Goal: Task Accomplishment & Management: Use online tool/utility

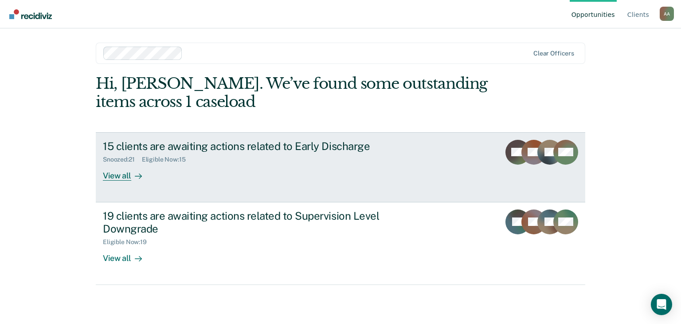
click at [392, 164] on div "15 clients are awaiting actions related to Early Discharge Snoozed : 21 Eligibl…" at bounding box center [269, 160] width 333 height 41
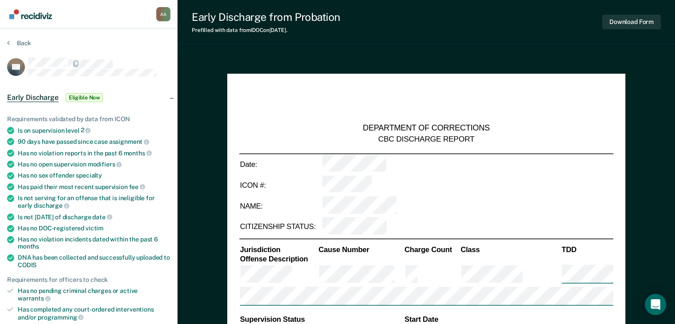
type textarea "x"
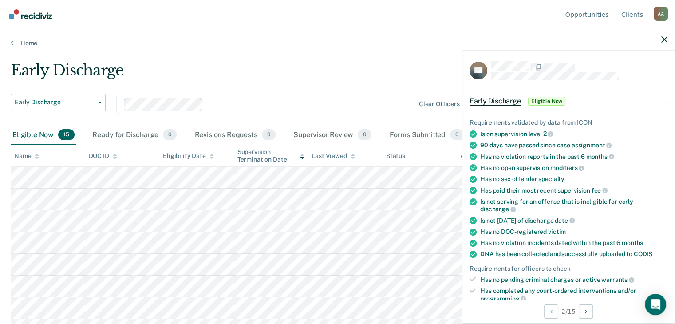
scroll to position [133, 0]
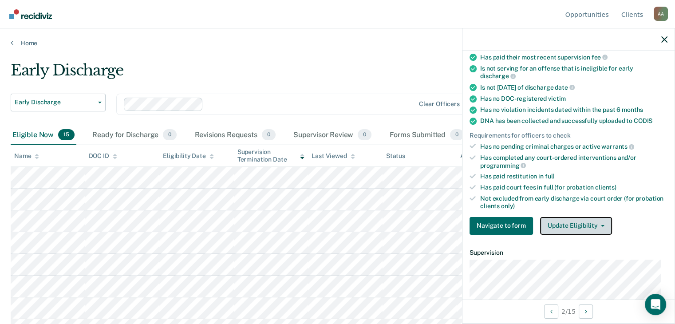
click at [594, 218] on button "Update Eligibility" at bounding box center [576, 226] width 72 height 18
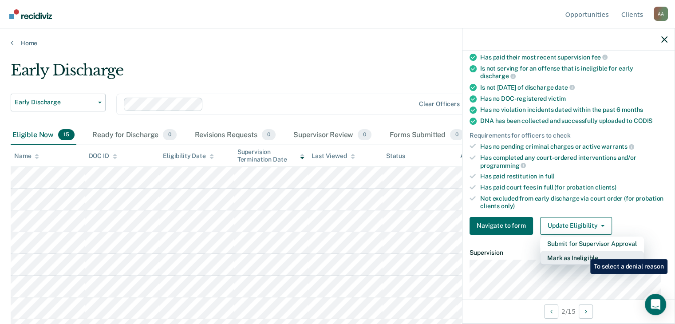
click at [583, 252] on button "Mark as Ineligible" at bounding box center [592, 258] width 104 height 14
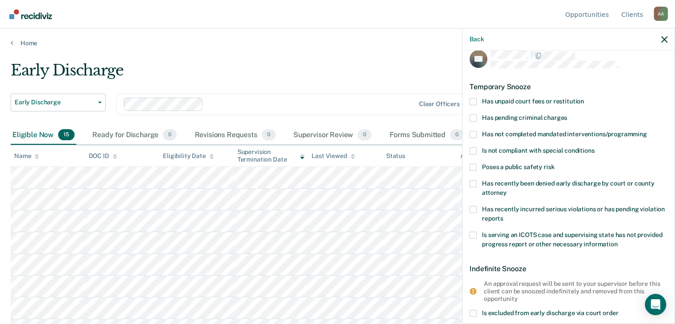
scroll to position [0, 0]
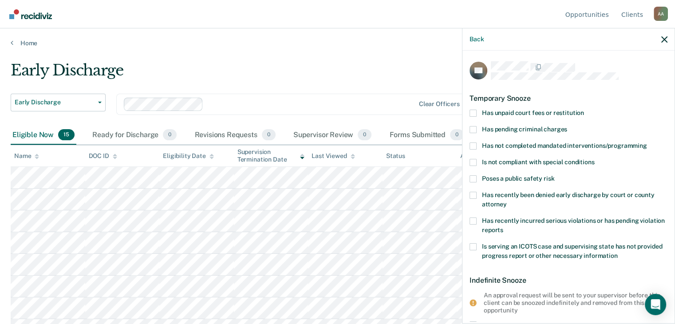
click at [471, 111] on span at bounding box center [472, 113] width 7 height 7
click at [584, 110] on input "Has unpaid court fees or restitution" at bounding box center [584, 110] width 0 height 0
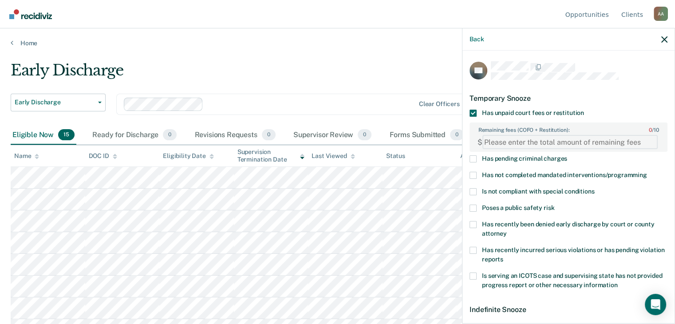
click at [628, 139] on FEESReasonInput "Remaining fees (COFO + Restitution): 0 / 10" at bounding box center [569, 142] width 175 height 14
click at [552, 144] on FEESReasonInput "Remaining fees (COFO + Restitution): 0 / 10" at bounding box center [569, 142] width 175 height 14
type FEESReasonInput "1100.0"
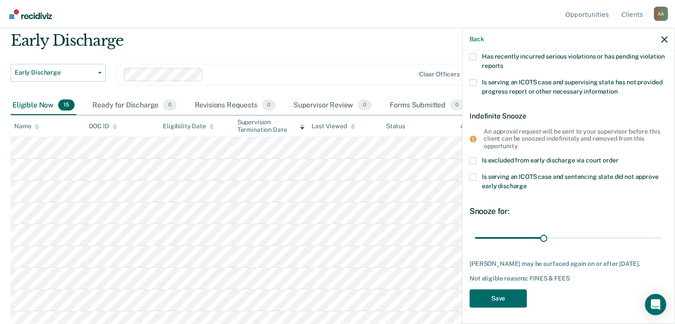
scroll to position [44, 0]
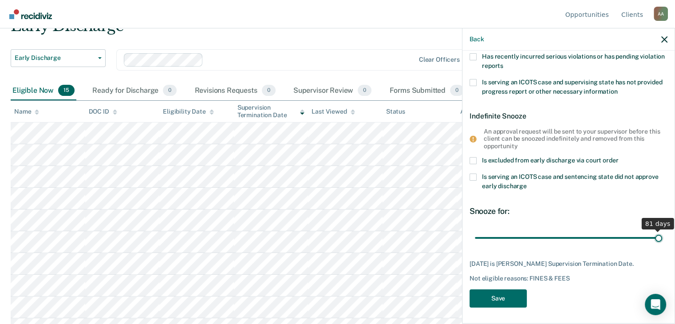
drag, startPoint x: 540, startPoint y: 237, endPoint x: 663, endPoint y: 240, distance: 122.9
type input "81"
click at [662, 240] on input "range" at bounding box center [568, 238] width 187 height 16
click at [506, 297] on button "Save" at bounding box center [497, 298] width 57 height 18
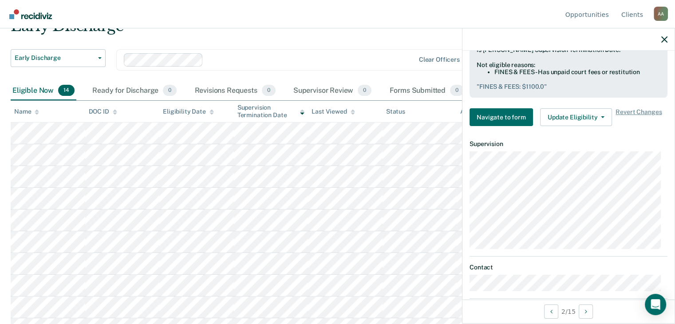
scroll to position [349, 0]
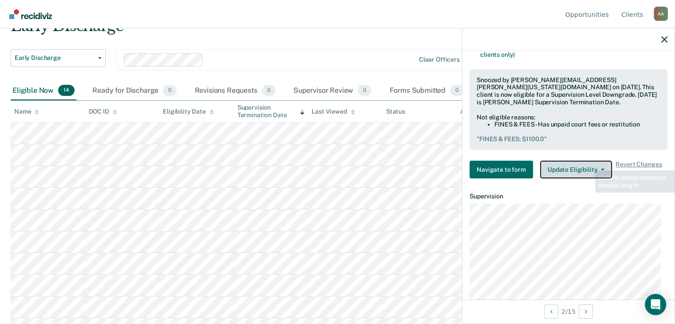
click at [591, 161] on button "Update Eligibility" at bounding box center [576, 170] width 72 height 18
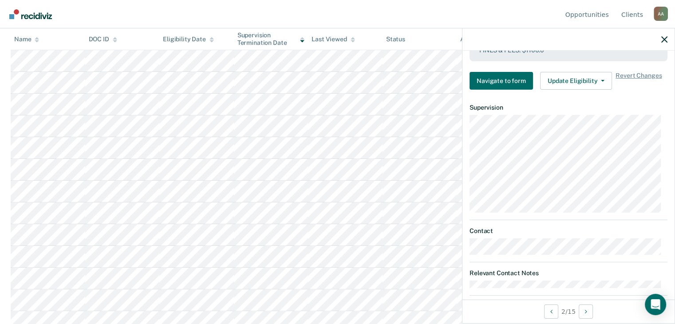
scroll to position [147, 0]
click at [584, 311] on button "Next Opportunity" at bounding box center [585, 311] width 14 height 14
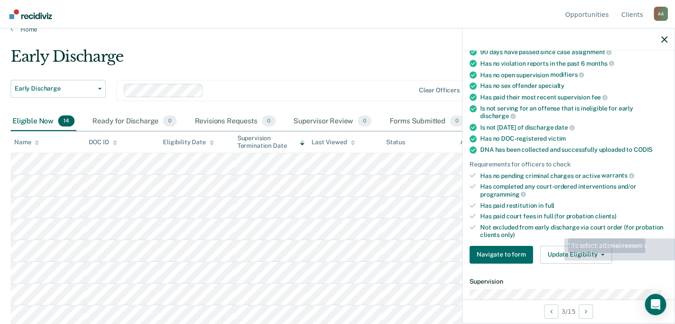
scroll to position [177, 0]
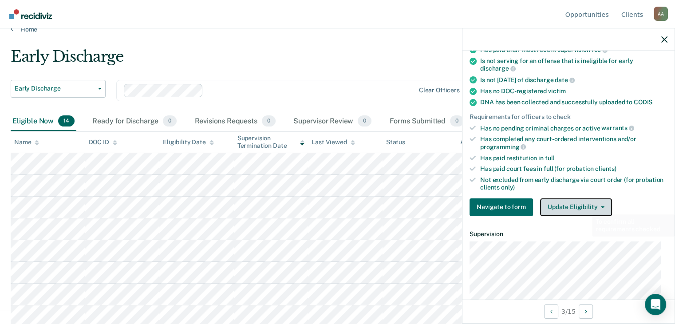
click at [586, 201] on button "Update Eligibility" at bounding box center [576, 207] width 72 height 18
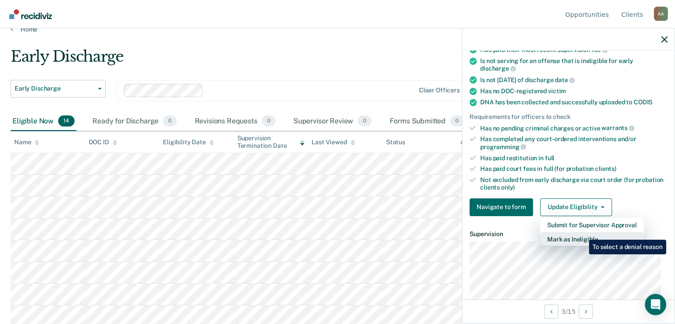
click at [582, 233] on button "Mark as Ineligible" at bounding box center [592, 239] width 104 height 14
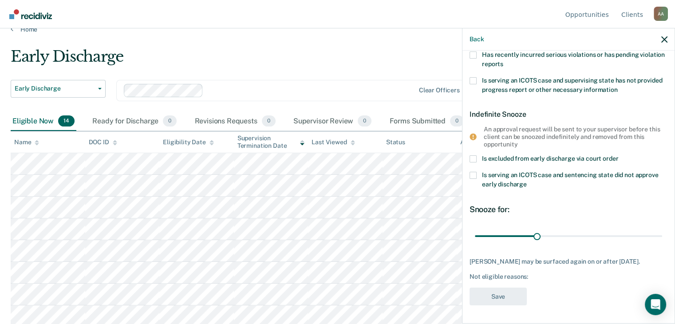
scroll to position [0, 0]
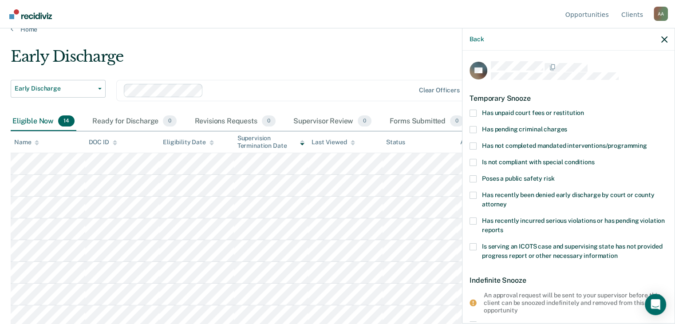
click at [469, 162] on span at bounding box center [472, 162] width 7 height 7
click at [594, 159] on input "Is not compliant with special conditions" at bounding box center [594, 159] width 0 height 0
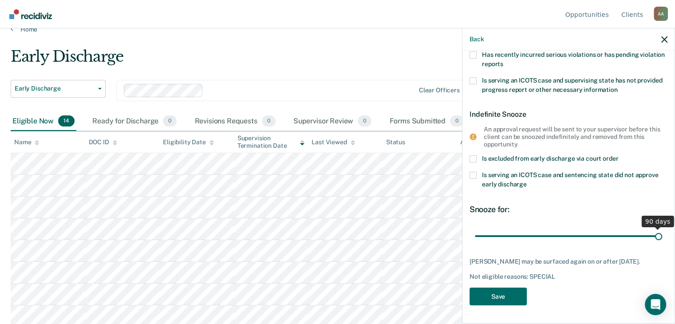
scroll to position [165, 0]
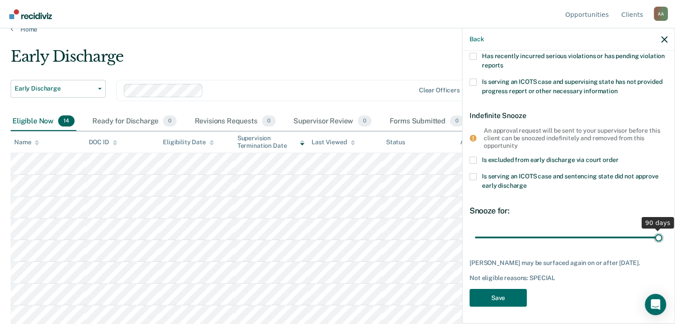
drag, startPoint x: 608, startPoint y: 237, endPoint x: 661, endPoint y: 233, distance: 52.9
type input "90"
click at [662, 233] on input "range" at bounding box center [568, 237] width 187 height 16
click at [489, 299] on button "Save" at bounding box center [497, 298] width 57 height 18
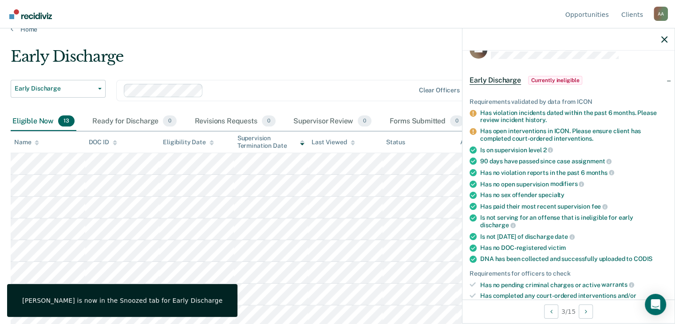
scroll to position [0, 0]
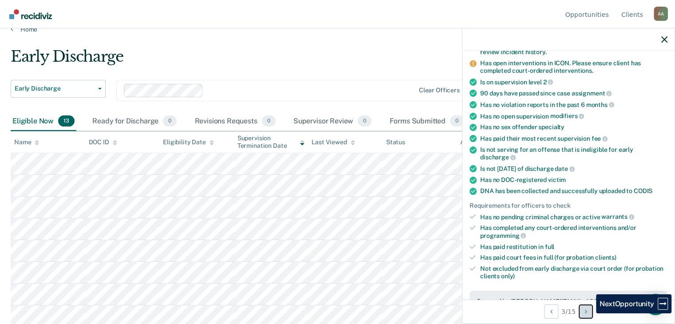
click at [589, 313] on button "Next Opportunity" at bounding box center [585, 311] width 14 height 14
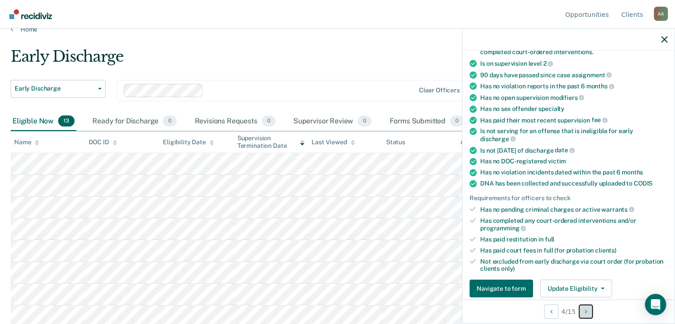
scroll to position [222, 0]
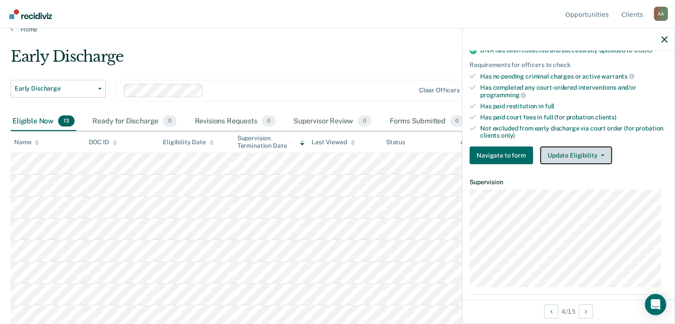
click at [592, 148] on button "Update Eligibility" at bounding box center [576, 155] width 72 height 18
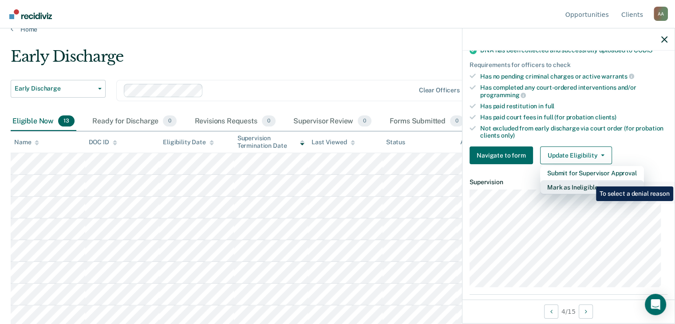
click at [589, 180] on button "Mark as Ineligible" at bounding box center [592, 187] width 104 height 14
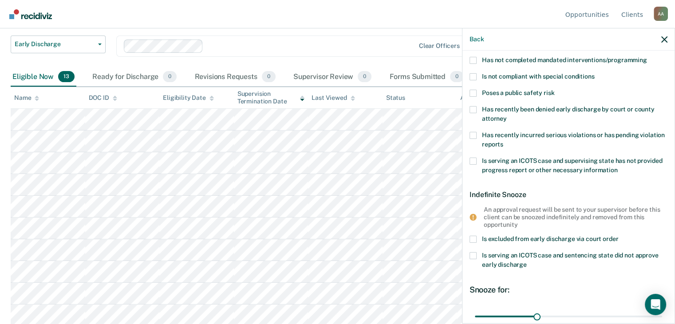
scroll to position [0, 0]
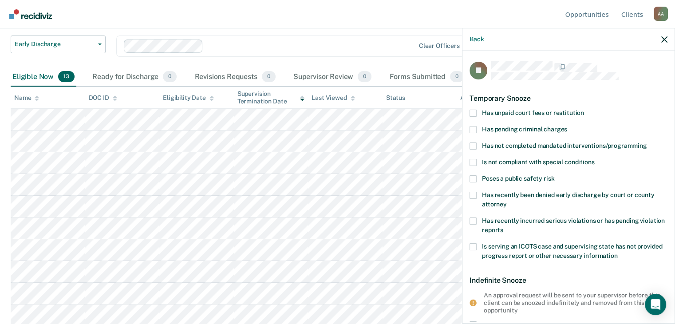
click at [475, 112] on span at bounding box center [472, 113] width 7 height 7
click at [584, 110] on input "Has unpaid court fees or restitution" at bounding box center [584, 110] width 0 height 0
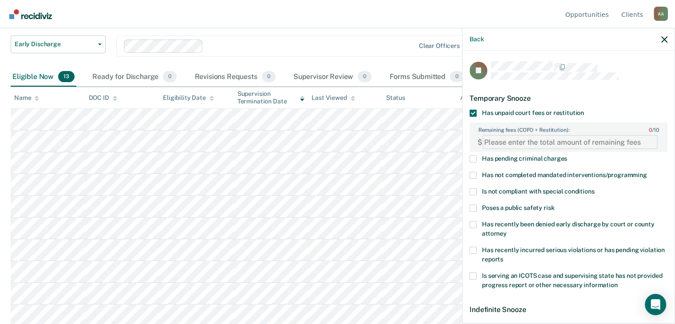
click at [522, 141] on FEESReasonInput "Remaining fees (COFO + Restitution): 0 / 10" at bounding box center [569, 142] width 175 height 14
type FEESReasonInput "5986.72"
click at [471, 174] on span at bounding box center [472, 175] width 7 height 7
click at [647, 172] on input "Has not completed mandated interventions/programming" at bounding box center [647, 172] width 0 height 0
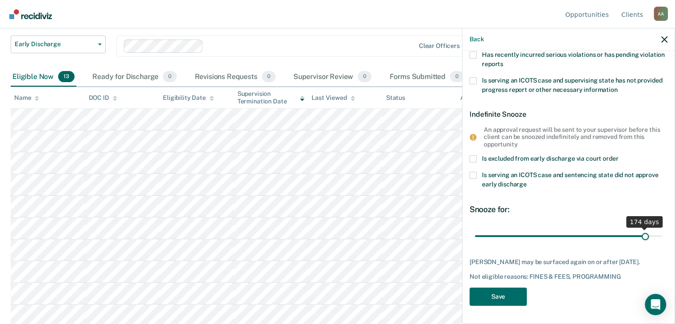
scroll to position [193, 0]
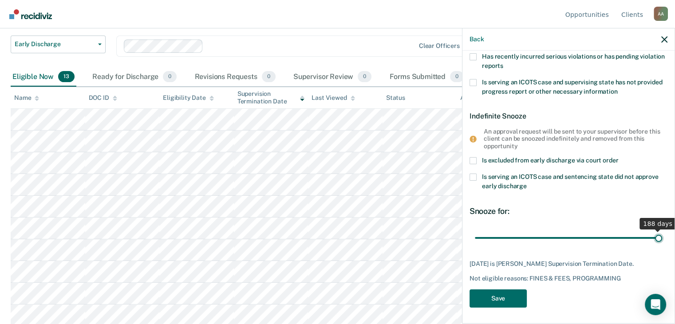
drag, startPoint x: 503, startPoint y: 229, endPoint x: 665, endPoint y: 236, distance: 161.2
type input "188"
click at [662, 236] on input "range" at bounding box center [568, 238] width 187 height 16
click at [496, 296] on button "Save" at bounding box center [497, 298] width 57 height 18
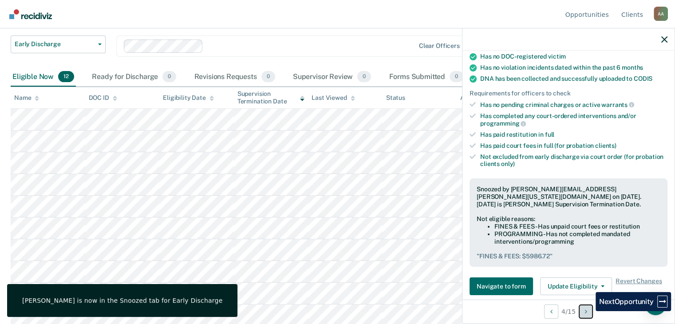
click at [589, 311] on button "Next Opportunity" at bounding box center [585, 311] width 14 height 14
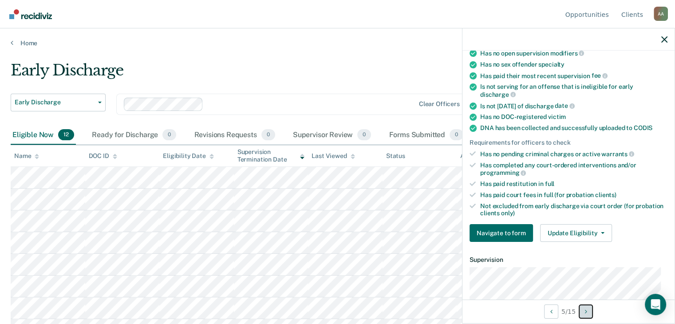
scroll to position [177, 0]
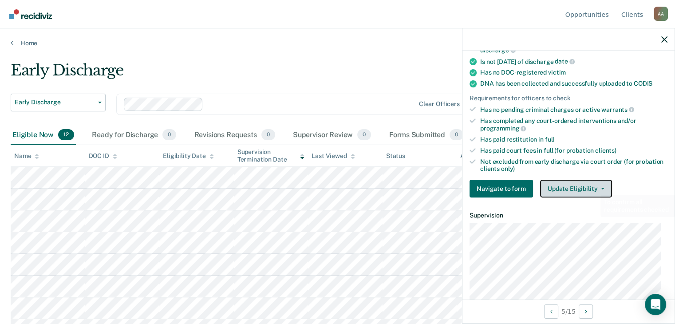
click at [594, 187] on button "Update Eligibility" at bounding box center [576, 189] width 72 height 18
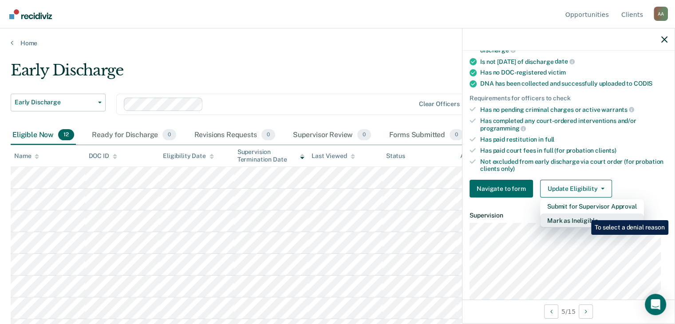
click at [584, 213] on button "Mark as Ineligible" at bounding box center [592, 220] width 104 height 14
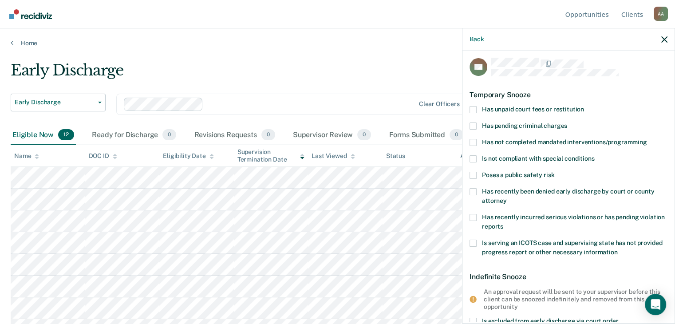
scroll to position [0, 0]
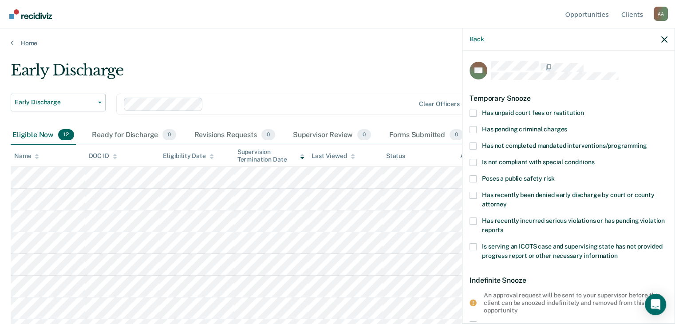
click at [474, 161] on span at bounding box center [472, 162] width 7 height 7
click at [594, 159] on input "Is not compliant with special conditions" at bounding box center [594, 159] width 0 height 0
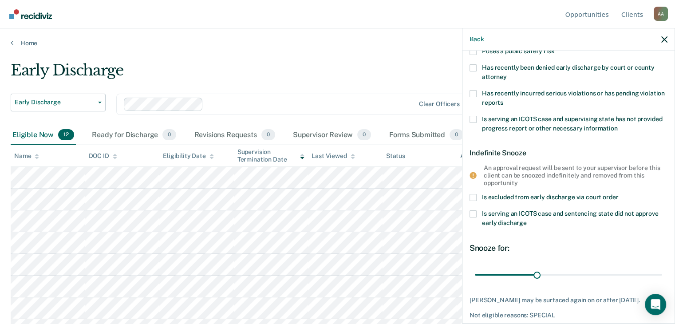
scroll to position [133, 0]
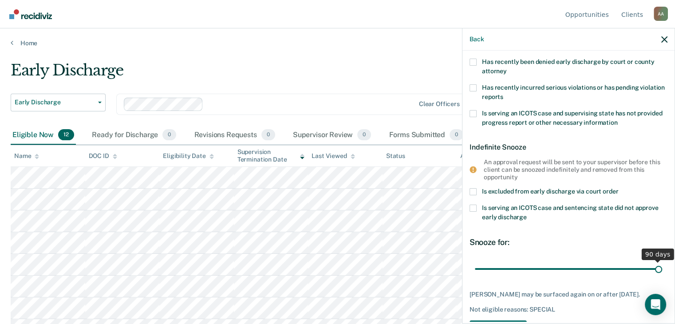
drag, startPoint x: 534, startPoint y: 268, endPoint x: 668, endPoint y: 275, distance: 134.6
type input "90"
click at [662, 275] on input "range" at bounding box center [568, 269] width 187 height 16
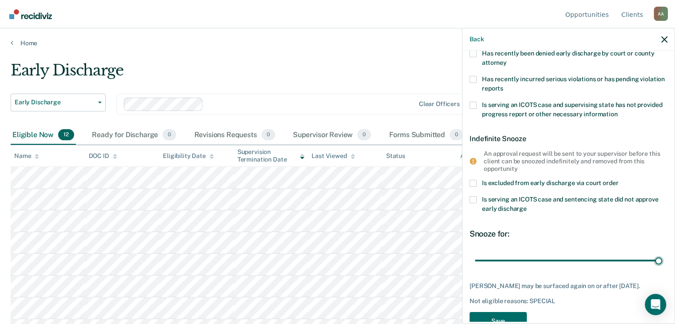
scroll to position [165, 0]
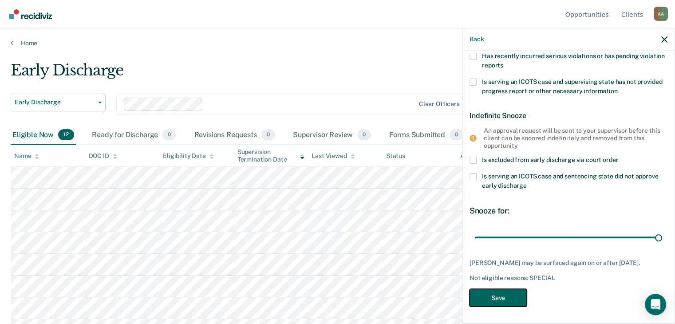
click at [511, 297] on button "Save" at bounding box center [497, 298] width 57 height 18
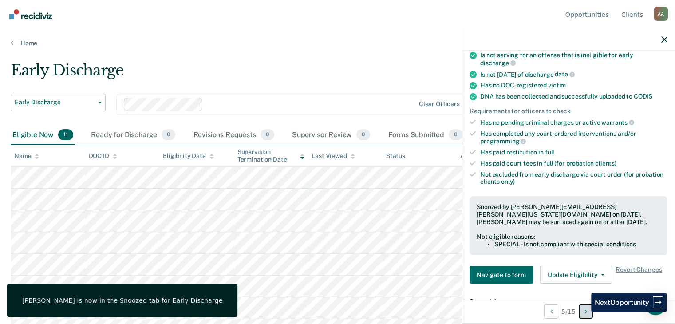
click at [584, 312] on button "Next Opportunity" at bounding box center [585, 311] width 14 height 14
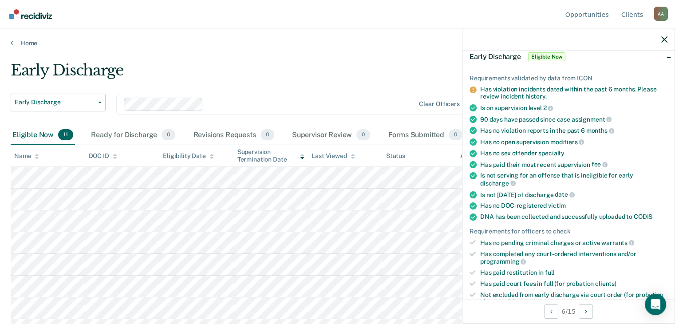
scroll to position [133, 0]
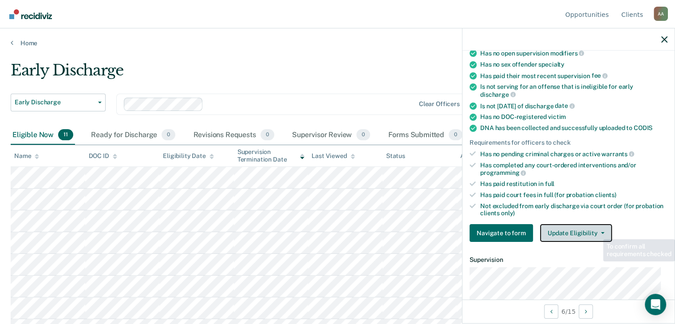
click at [595, 227] on button "Update Eligibility" at bounding box center [576, 233] width 72 height 18
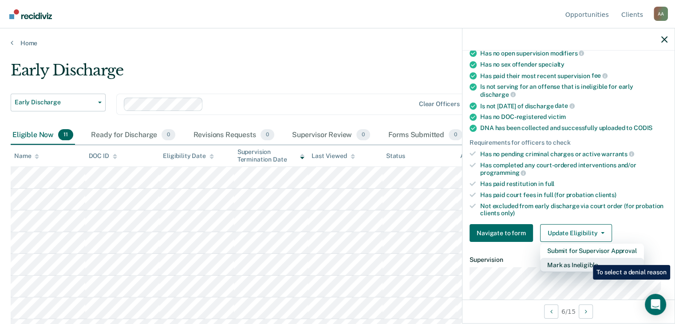
click at [586, 258] on button "Mark as Ineligible" at bounding box center [592, 265] width 104 height 14
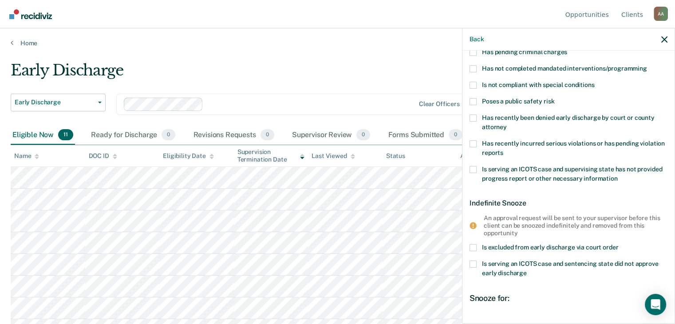
scroll to position [0, 0]
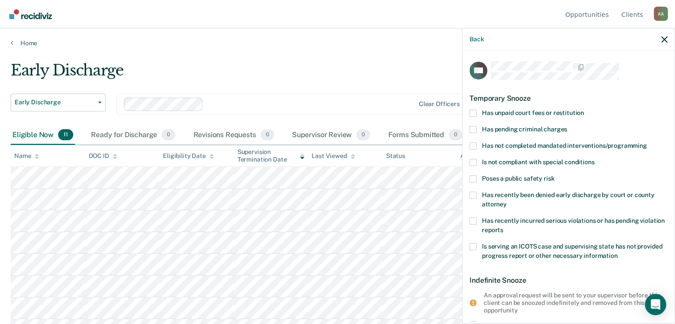
click at [474, 148] on span at bounding box center [472, 145] width 7 height 7
click at [647, 142] on input "Has not completed mandated interventions/programming" at bounding box center [647, 142] width 0 height 0
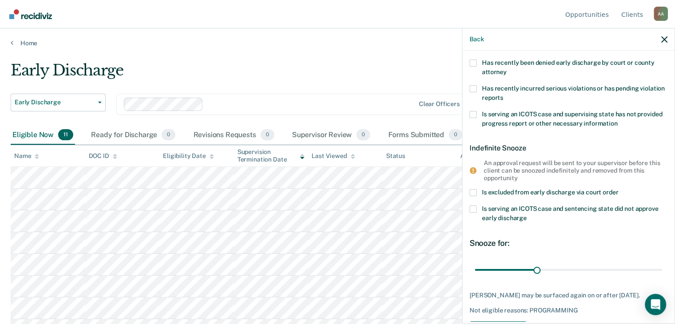
scroll to position [133, 0]
drag, startPoint x: 538, startPoint y: 268, endPoint x: 678, endPoint y: 273, distance: 140.3
type input "90"
click at [662, 273] on input "range" at bounding box center [568, 269] width 187 height 16
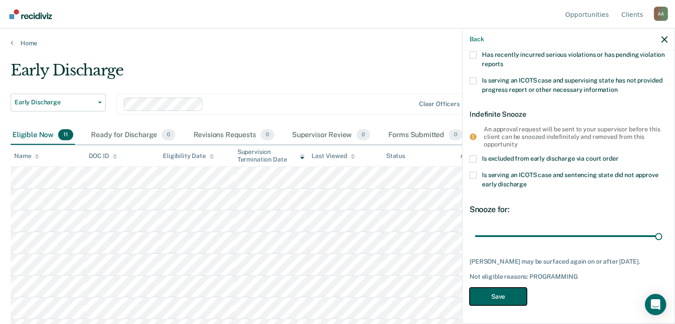
click at [500, 291] on button "Save" at bounding box center [497, 296] width 57 height 18
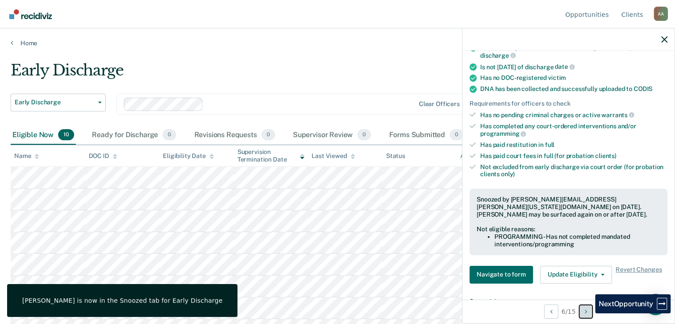
click at [588, 313] on button "Next Opportunity" at bounding box center [585, 311] width 14 height 14
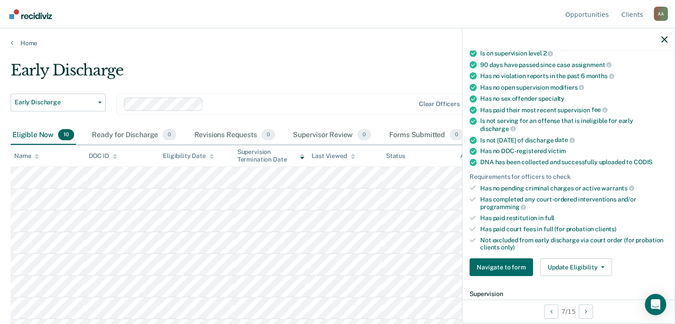
scroll to position [177, 0]
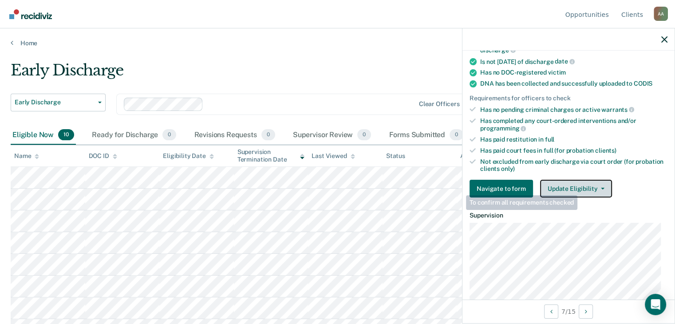
click at [579, 186] on button "Update Eligibility" at bounding box center [576, 189] width 72 height 18
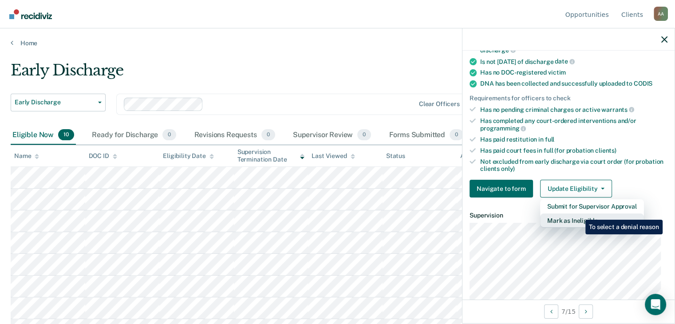
click at [577, 215] on button "Mark as Ineligible" at bounding box center [592, 220] width 104 height 14
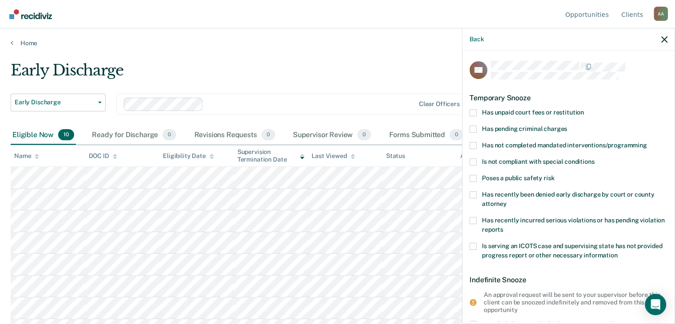
scroll to position [0, 0]
click at [538, 109] on span "Has unpaid court fees or restitution" at bounding box center [533, 112] width 102 height 7
click at [584, 110] on input "Has unpaid court fees or restitution" at bounding box center [584, 110] width 0 height 0
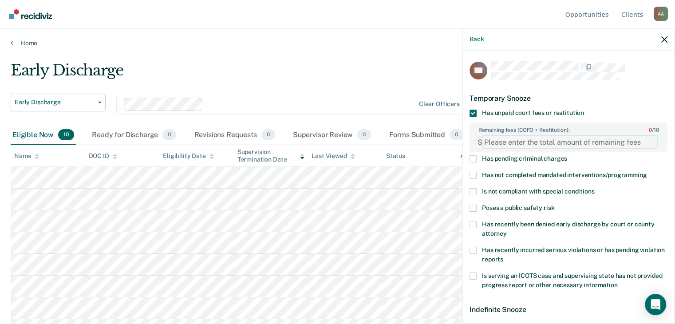
click at [531, 139] on FEESReasonInput "Remaining fees (COFO + Restitution): 0 / 10" at bounding box center [569, 142] width 175 height 14
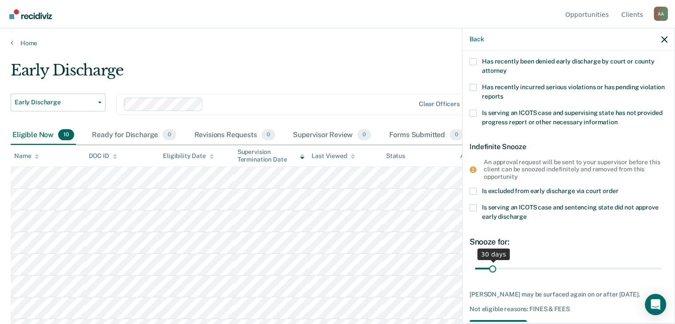
scroll to position [201, 0]
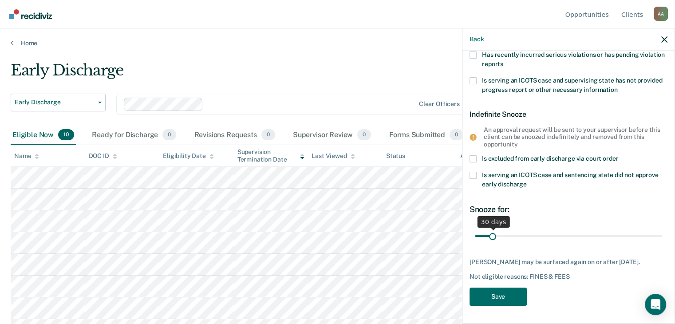
type FEESReasonInput "200.26"
drag, startPoint x: 493, startPoint y: 232, endPoint x: 506, endPoint y: 230, distance: 12.9
type input "60"
click at [506, 230] on input "range" at bounding box center [568, 236] width 187 height 16
click at [507, 299] on button "Save" at bounding box center [497, 296] width 57 height 18
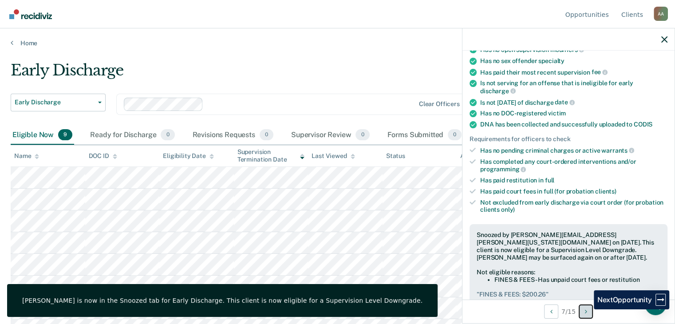
click at [587, 309] on icon "Next Opportunity" at bounding box center [586, 311] width 2 height 6
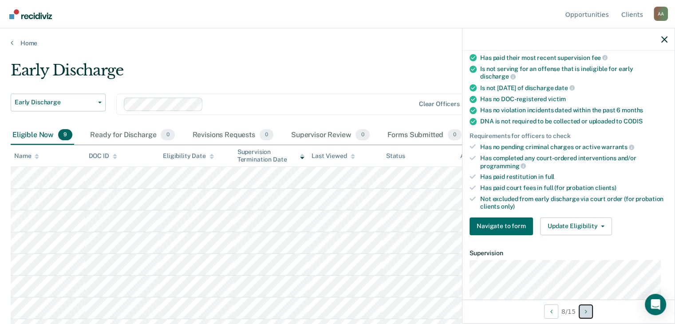
scroll to position [133, 0]
